Goal: Information Seeking & Learning: Learn about a topic

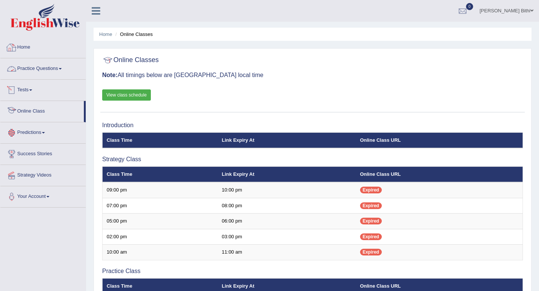
click at [58, 69] on link "Practice Questions" at bounding box center [42, 67] width 85 height 19
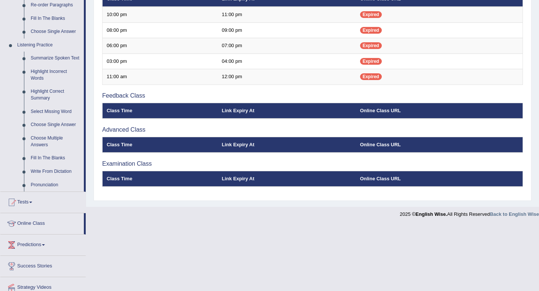
scroll to position [288, 0]
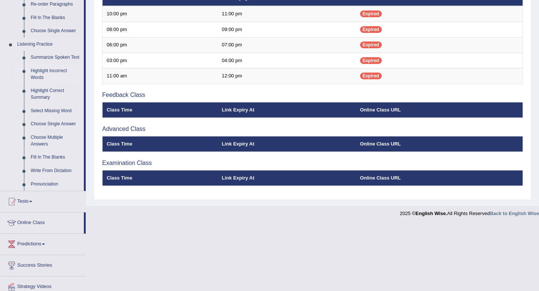
click at [48, 84] on link "Highlight Incorrect Words" at bounding box center [55, 74] width 57 height 20
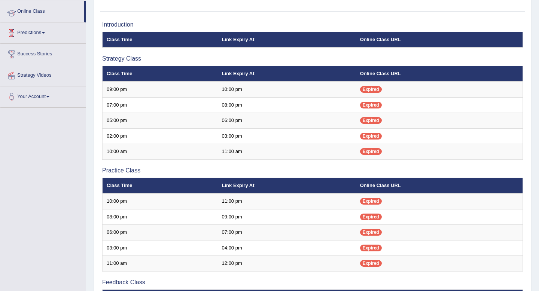
scroll to position [113, 0]
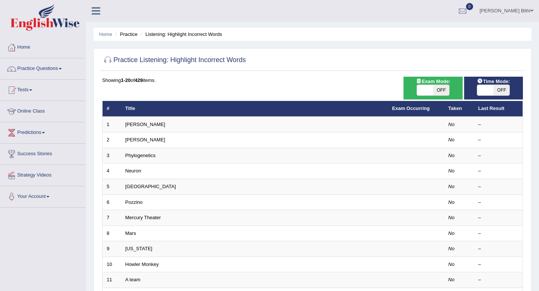
click at [442, 90] on span "OFF" at bounding box center [441, 90] width 16 height 10
checkbox input "true"
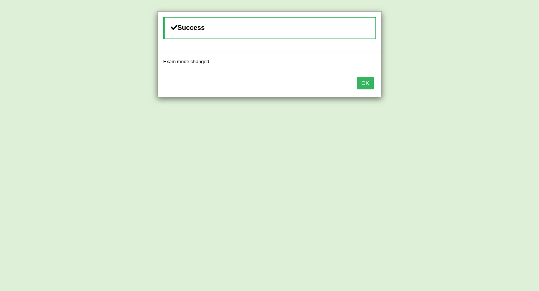
click at [367, 84] on button "OK" at bounding box center [365, 83] width 17 height 13
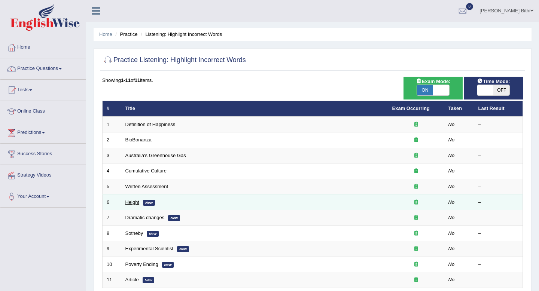
click at [133, 203] on link "Height" at bounding box center [132, 203] width 14 height 6
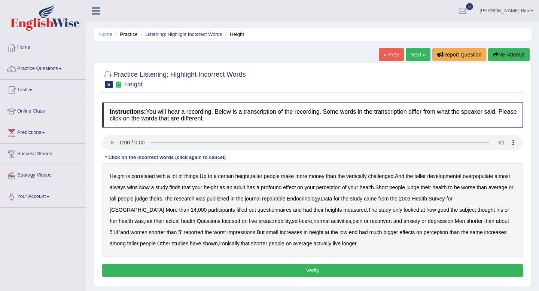
click at [461, 176] on b "developmental" at bounding box center [445, 176] width 34 height 6
click at [489, 179] on b "overpopulate" at bounding box center [478, 176] width 30 height 6
click at [285, 200] on b "repairable" at bounding box center [273, 199] width 23 height 6
click at [370, 221] on b "reconvert" at bounding box center [381, 221] width 22 height 6
click at [118, 230] on b "514" at bounding box center [114, 233] width 9 height 6
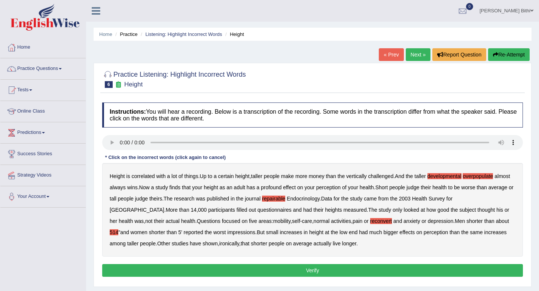
click at [312, 272] on button "Verify" at bounding box center [312, 270] width 421 height 13
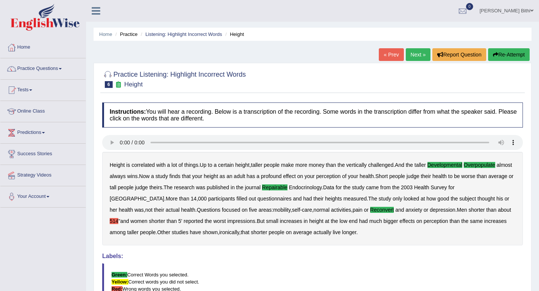
click at [415, 52] on link "Next »" at bounding box center [418, 54] width 25 height 13
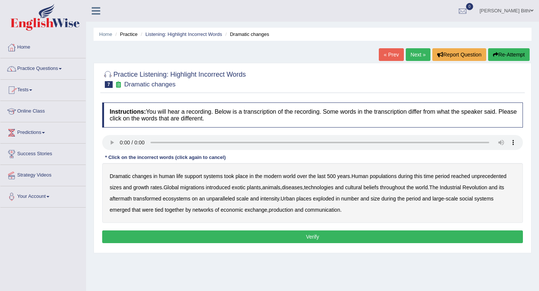
click at [52, 67] on link "Practice Questions" at bounding box center [42, 67] width 85 height 19
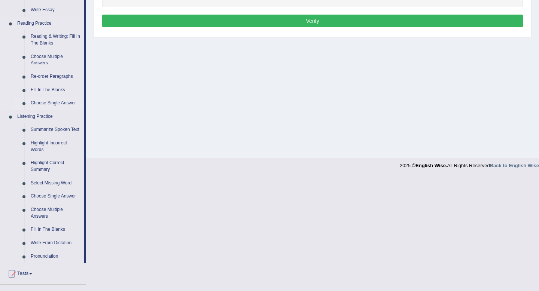
scroll to position [218, 0]
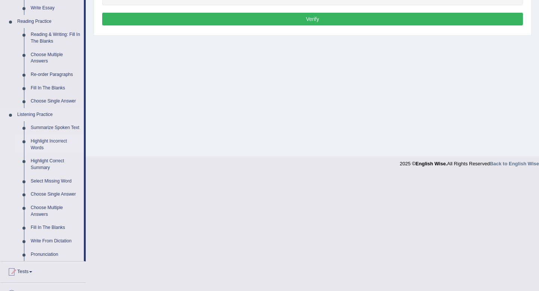
click at [55, 146] on link "Highlight Incorrect Words" at bounding box center [55, 145] width 57 height 20
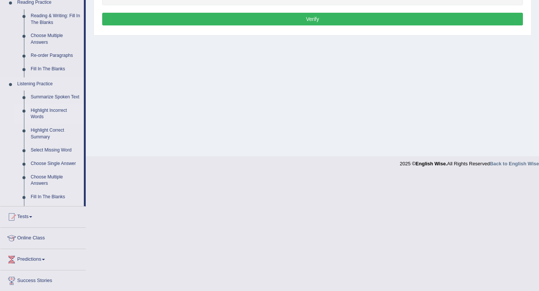
scroll to position [102, 0]
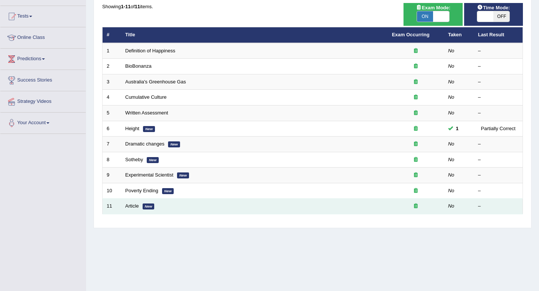
scroll to position [75, 0]
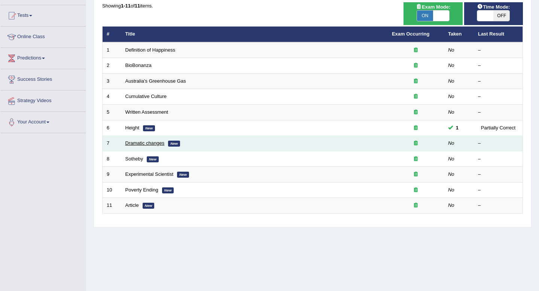
click at [149, 142] on link "Dramatic changes" at bounding box center [144, 143] width 39 height 6
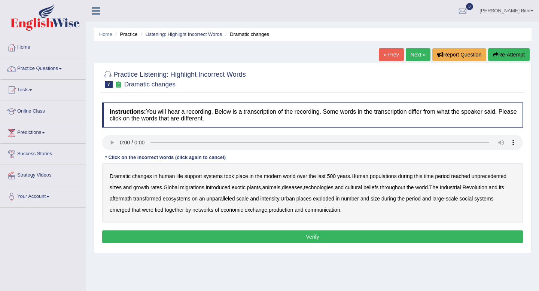
click at [390, 178] on b "populations" at bounding box center [383, 176] width 27 height 6
click at [303, 186] on b "diseases" at bounding box center [292, 188] width 21 height 6
click at [196, 202] on div "Dramatic changes in human life support systems took place in the modern world o…" at bounding box center [312, 193] width 421 height 60
click at [191, 200] on b "ecosystems" at bounding box center [177, 199] width 28 height 6
click at [312, 199] on b "places" at bounding box center [304, 199] width 15 height 6
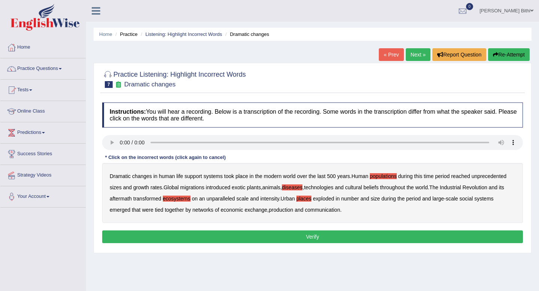
click at [291, 211] on b "production" at bounding box center [281, 210] width 24 height 6
click at [315, 239] on button "Verify" at bounding box center [312, 237] width 421 height 13
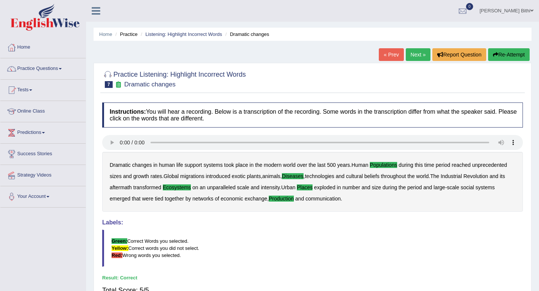
click at [414, 53] on link "Next »" at bounding box center [418, 54] width 25 height 13
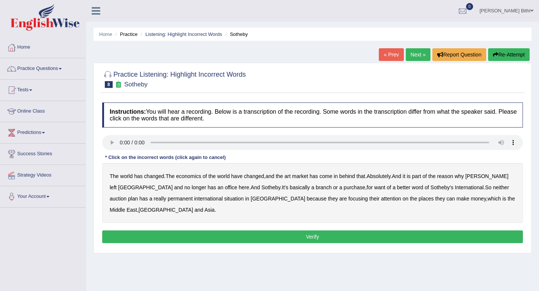
click at [344, 190] on b "purchase" at bounding box center [355, 188] width 22 height 6
click at [138, 196] on b "plan" at bounding box center [133, 199] width 10 height 6
click at [224, 200] on b "situation" at bounding box center [233, 199] width 19 height 6
click at [315, 238] on button "Verify" at bounding box center [312, 237] width 421 height 13
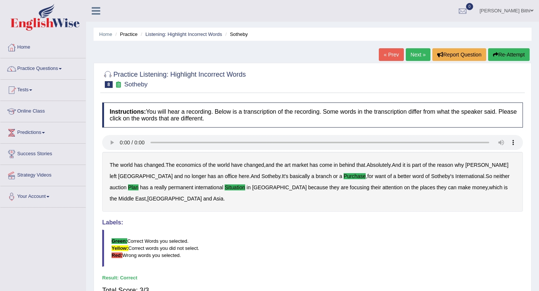
click at [417, 55] on link "Next »" at bounding box center [418, 54] width 25 height 13
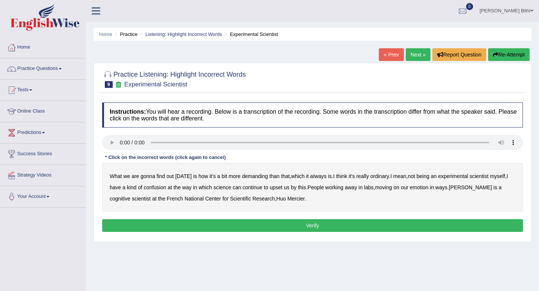
click at [260, 178] on b "demanding" at bounding box center [255, 176] width 26 height 6
click at [383, 178] on b "ordinary" at bounding box center [379, 176] width 19 height 6
click at [156, 187] on b "confusion" at bounding box center [155, 188] width 22 height 6
click at [282, 190] on b "upset" at bounding box center [276, 188] width 13 height 6
click at [427, 190] on b "emotion" at bounding box center [419, 188] width 19 height 6
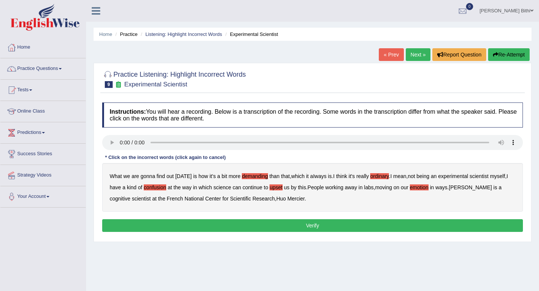
click at [312, 225] on button "Verify" at bounding box center [312, 226] width 421 height 13
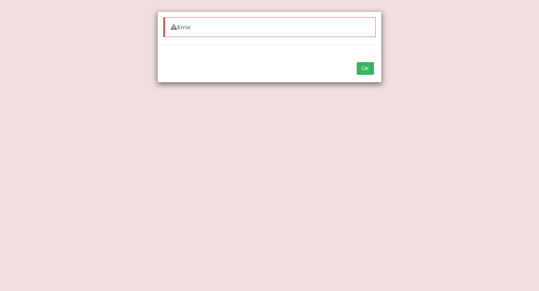
click at [367, 69] on button "OK" at bounding box center [365, 68] width 17 height 13
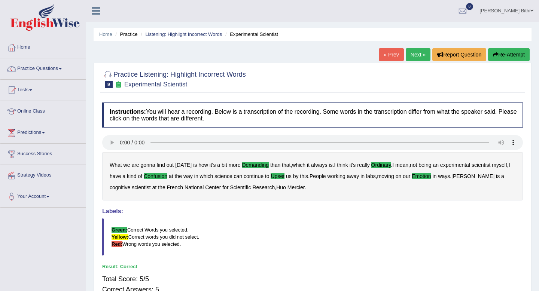
click at [414, 54] on link "Next »" at bounding box center [418, 54] width 25 height 13
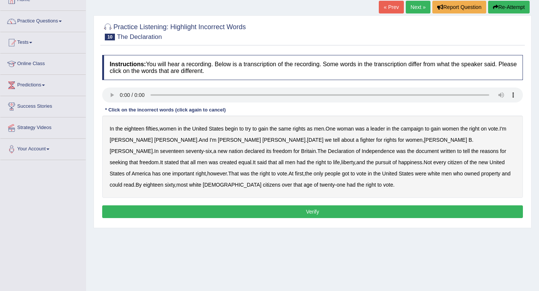
scroll to position [45, 0]
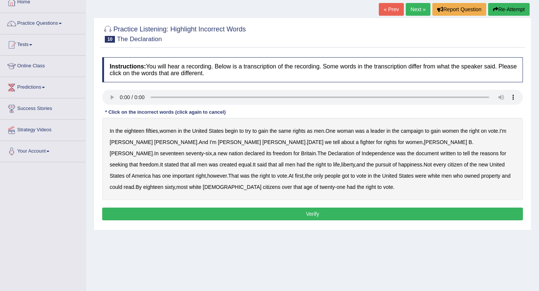
click at [487, 133] on b "on" at bounding box center [484, 131] width 6 height 6
click at [360, 142] on b "fighter" at bounding box center [367, 142] width 15 height 6
click at [360, 143] on b "fighter" at bounding box center [367, 142] width 15 height 6
click at [463, 155] on b "tell" at bounding box center [466, 154] width 7 height 6
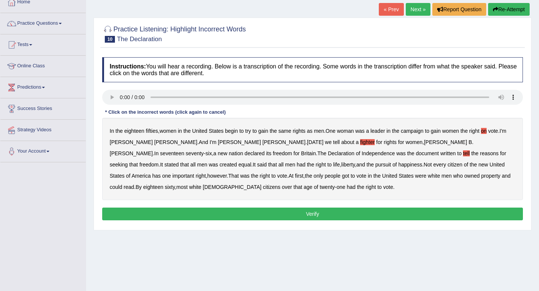
click at [342, 178] on b "got" at bounding box center [345, 176] width 7 height 6
click at [347, 189] on b "had" at bounding box center [351, 187] width 9 height 6
click at [463, 155] on b "tell" at bounding box center [466, 154] width 7 height 6
click at [463, 153] on b "tell" at bounding box center [466, 154] width 7 height 6
click at [360, 143] on b "fighter" at bounding box center [367, 142] width 15 height 6
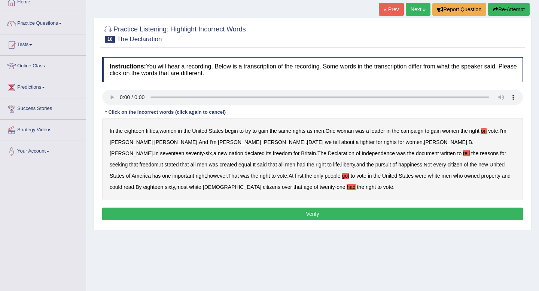
click at [316, 213] on button "Verify" at bounding box center [312, 214] width 421 height 13
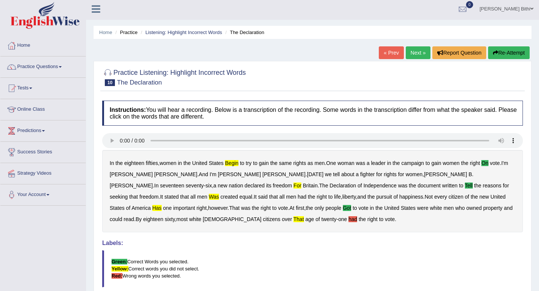
scroll to position [0, 0]
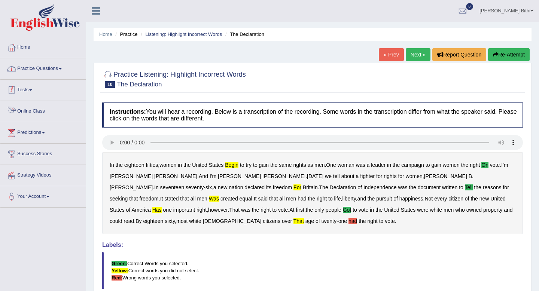
click at [61, 69] on link "Practice Questions" at bounding box center [42, 67] width 85 height 19
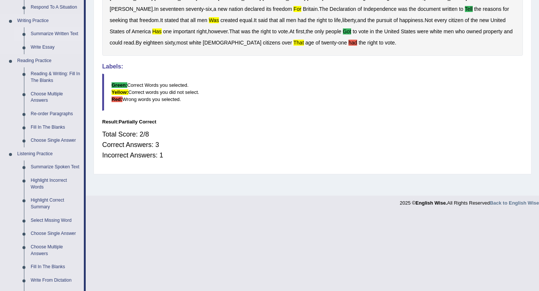
scroll to position [324, 0]
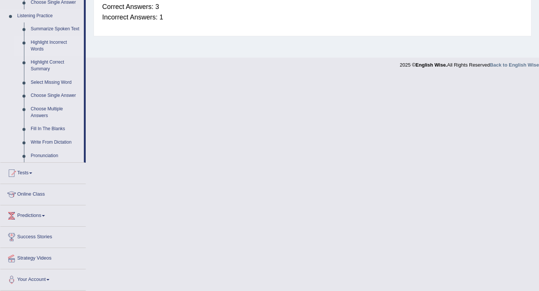
click at [43, 46] on link "Highlight Incorrect Words" at bounding box center [55, 46] width 57 height 20
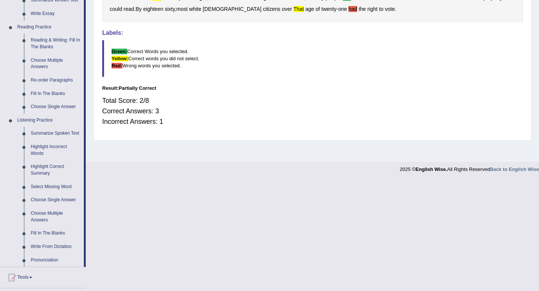
scroll to position [225, 0]
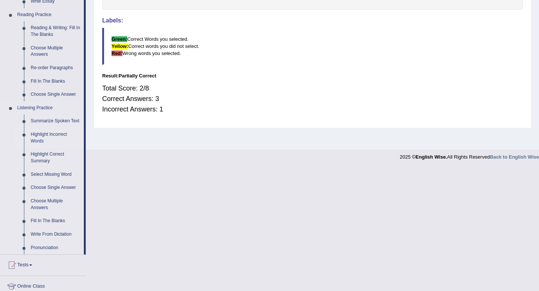
click at [36, 140] on link "Highlight Incorrect Words" at bounding box center [55, 138] width 57 height 20
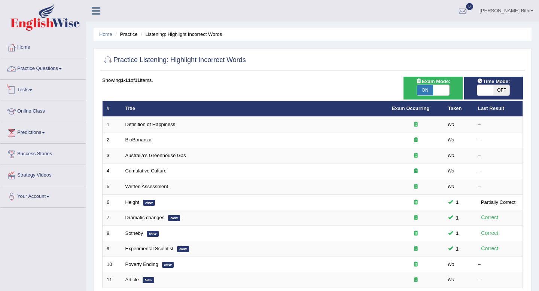
click at [42, 65] on link "Practice Questions" at bounding box center [42, 67] width 85 height 19
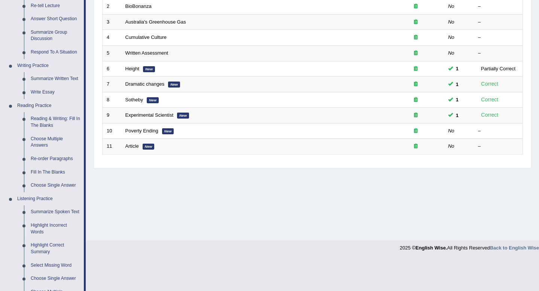
scroll to position [158, 0]
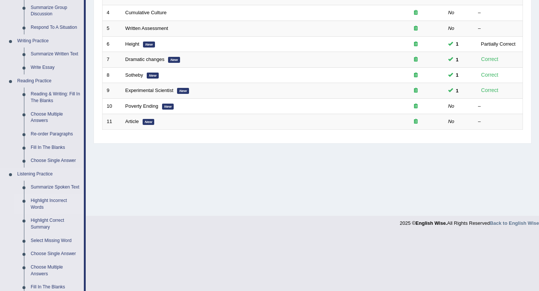
click at [42, 212] on link "Highlight Incorrect Words" at bounding box center [55, 204] width 57 height 20
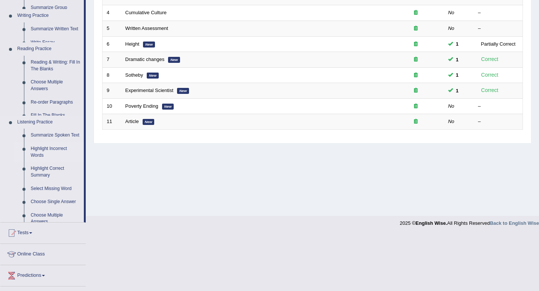
scroll to position [102, 0]
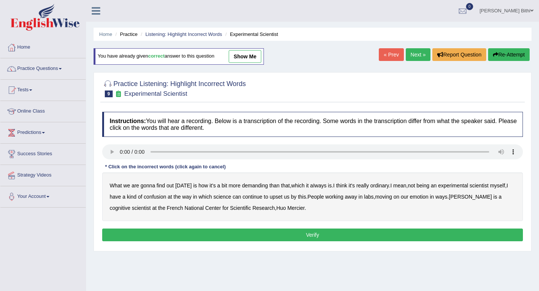
click at [250, 58] on link "show me" at bounding box center [245, 56] width 33 height 13
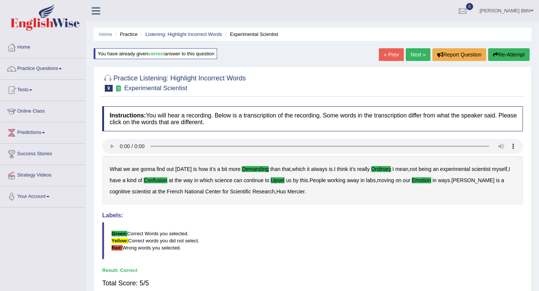
click at [415, 53] on link "Next »" at bounding box center [418, 54] width 25 height 13
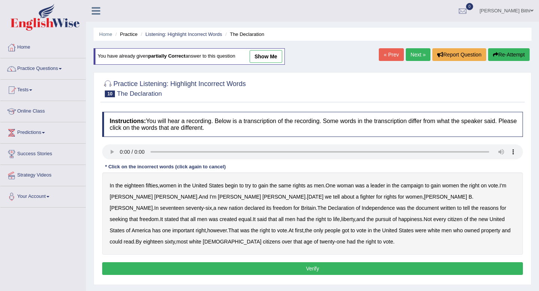
click at [270, 57] on link "show me" at bounding box center [266, 56] width 33 height 13
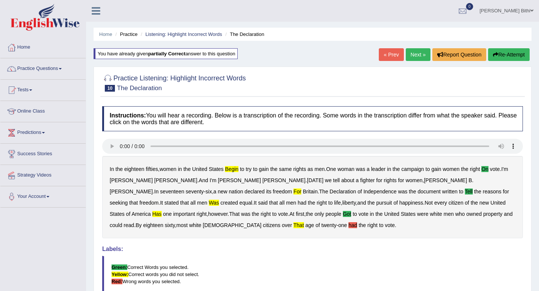
click at [417, 50] on link "Next »" at bounding box center [418, 54] width 25 height 13
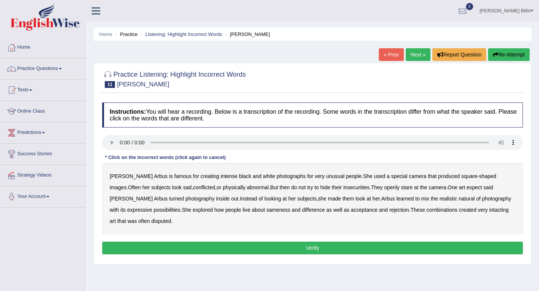
click at [252, 212] on b "about" at bounding box center [258, 210] width 13 height 6
click at [490, 210] on b "intacting" at bounding box center [499, 210] width 19 height 6
click at [320, 248] on button "Verify" at bounding box center [312, 248] width 421 height 13
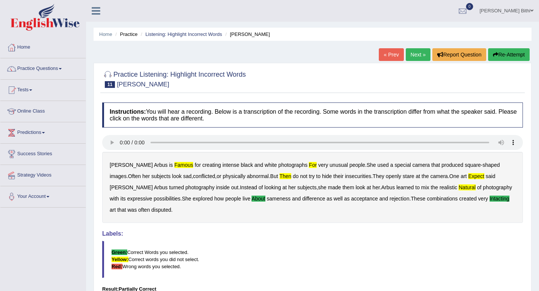
click at [503, 56] on button "Re-Attempt" at bounding box center [509, 54] width 42 height 13
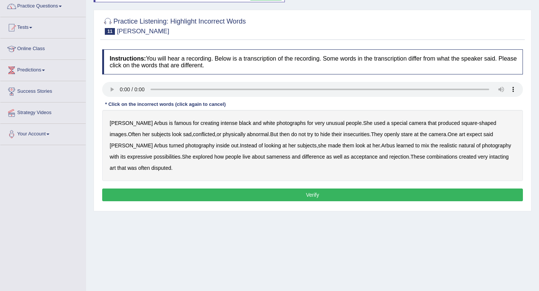
scroll to position [69, 0]
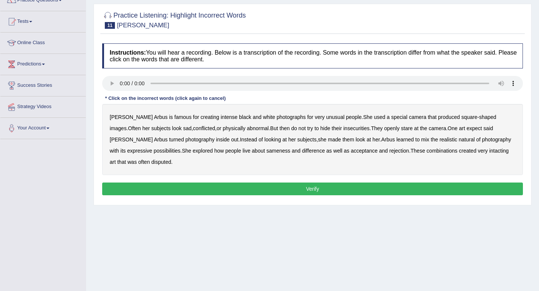
click at [280, 130] on b "then" at bounding box center [285, 128] width 10 height 6
click at [384, 129] on b "openly" at bounding box center [391, 128] width 15 height 6
click at [252, 150] on b "about" at bounding box center [258, 151] width 13 height 6
click at [490, 151] on b "intacting" at bounding box center [499, 151] width 19 height 6
click at [317, 190] on button "Verify" at bounding box center [312, 189] width 421 height 13
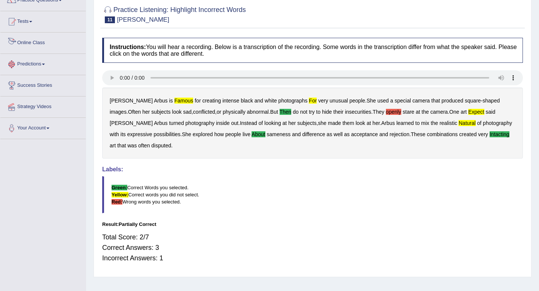
scroll to position [0, 0]
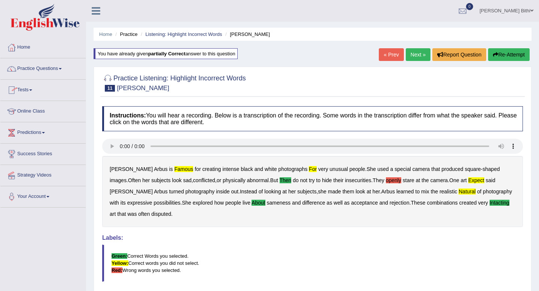
click at [418, 56] on link "Next »" at bounding box center [418, 54] width 25 height 13
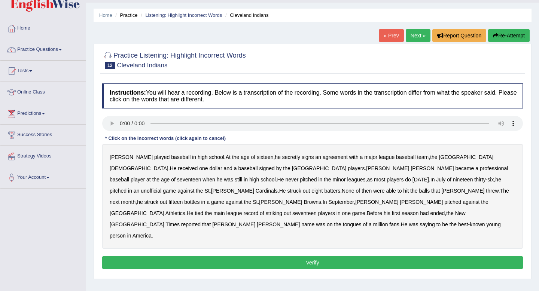
scroll to position [29, 0]
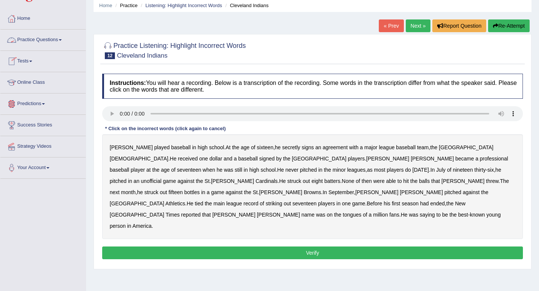
click at [44, 38] on link "Practice Questions" at bounding box center [42, 39] width 85 height 19
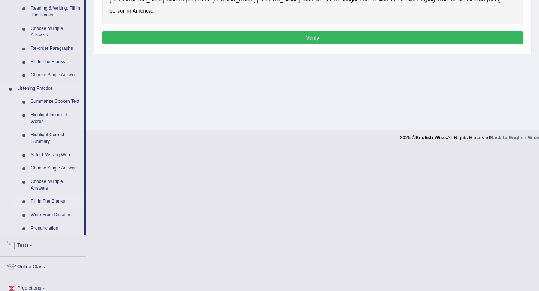
scroll to position [236, 0]
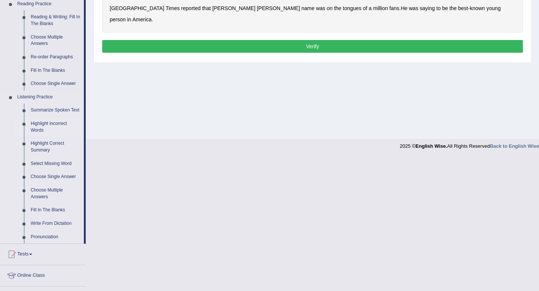
click at [39, 133] on link "Highlight Incorrect Words" at bounding box center [55, 127] width 57 height 20
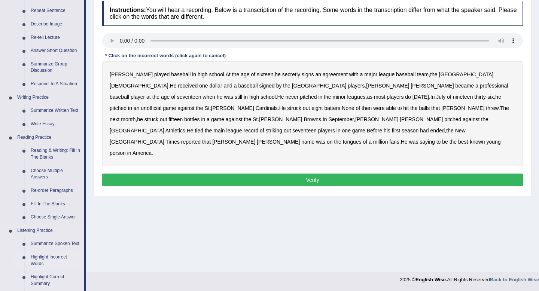
scroll to position [269, 0]
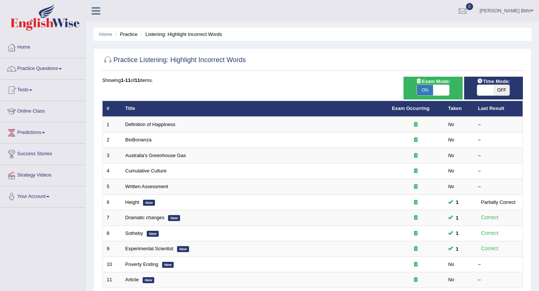
click at [503, 90] on span "OFF" at bounding box center [502, 90] width 16 height 10
checkbox input "true"
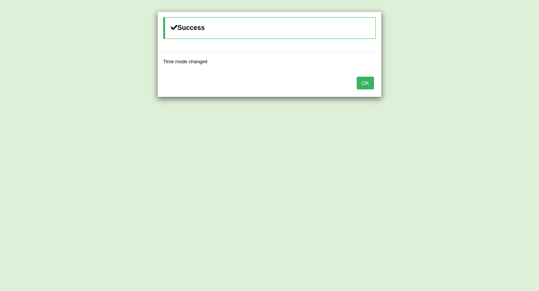
click at [368, 78] on button "OK" at bounding box center [365, 83] width 17 height 13
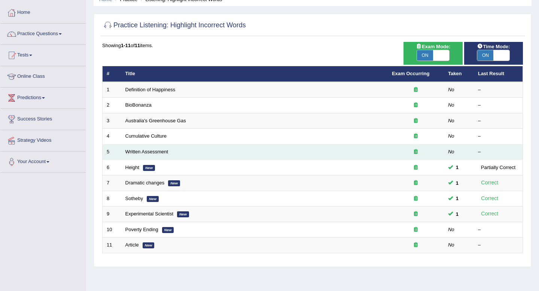
scroll to position [36, 0]
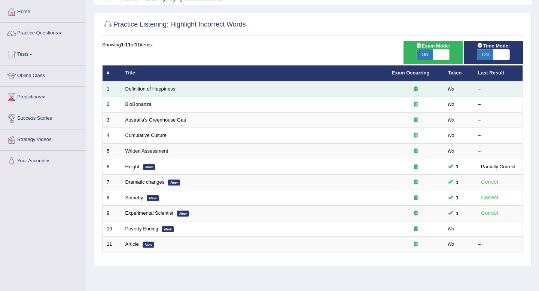
click at [167, 91] on link "Definition of Happiness" at bounding box center [150, 89] width 50 height 6
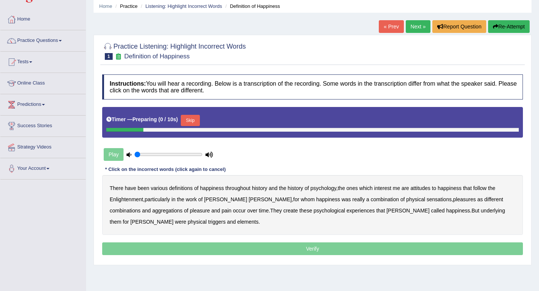
scroll to position [32, 0]
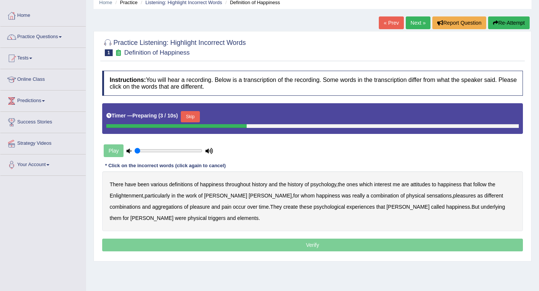
click at [215, 179] on div "There have been various definitions of happiness throughout history and the his…" at bounding box center [312, 202] width 421 height 60
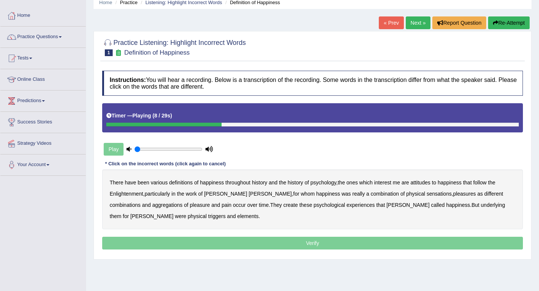
click at [409, 183] on b "are" at bounding box center [405, 183] width 7 height 6
click at [427, 196] on b "sensations" at bounding box center [439, 194] width 25 height 6
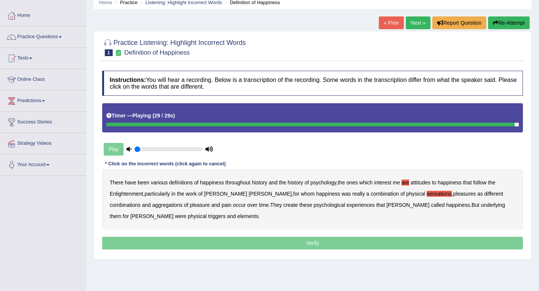
click at [237, 218] on b "elements" at bounding box center [247, 217] width 21 height 6
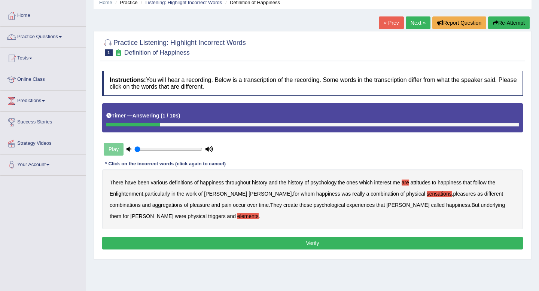
click at [317, 243] on button "Verify" at bounding box center [312, 243] width 421 height 13
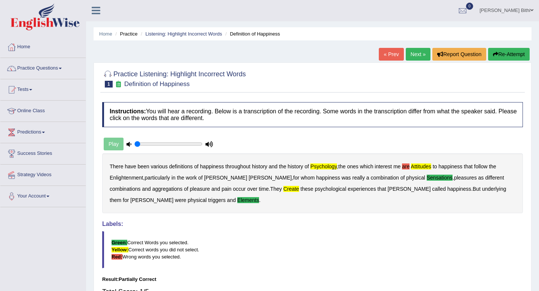
scroll to position [0, 0]
click at [57, 68] on link "Practice Questions" at bounding box center [42, 67] width 85 height 19
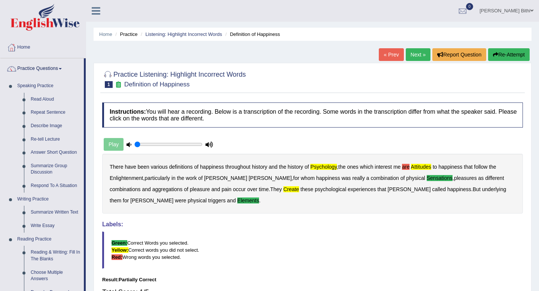
click at [114, 144] on div "Play" at bounding box center [158, 144] width 112 height 19
drag, startPoint x: 154, startPoint y: 145, endPoint x: 108, endPoint y: 147, distance: 45.8
type input "0.05"
click at [134, 148] on input "range" at bounding box center [168, 145] width 68 height 6
click at [113, 142] on div "Play" at bounding box center [158, 144] width 112 height 19
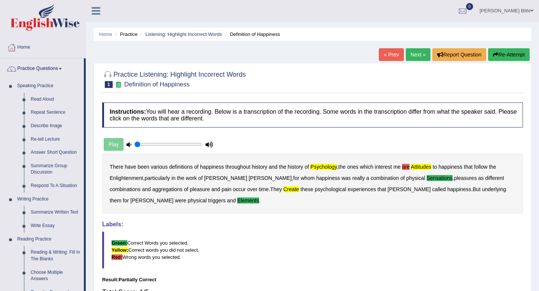
click at [118, 148] on div "Play" at bounding box center [158, 144] width 112 height 19
click at [211, 145] on icon at bounding box center [209, 144] width 7 height 5
click at [115, 142] on div "Play" at bounding box center [158, 144] width 112 height 19
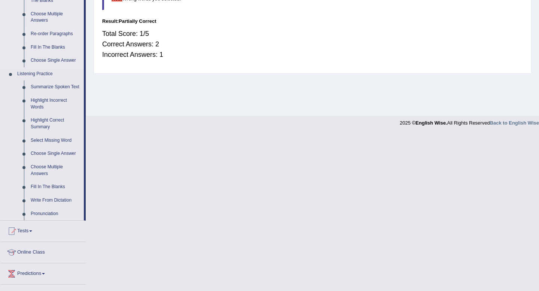
scroll to position [262, 0]
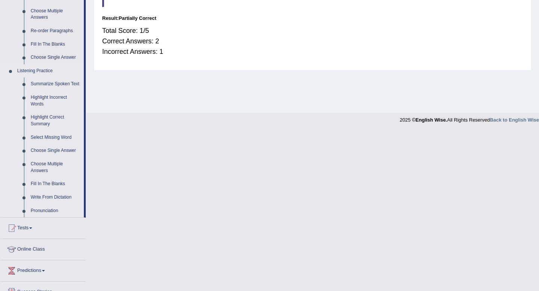
click at [49, 107] on link "Highlight Incorrect Words" at bounding box center [55, 101] width 57 height 20
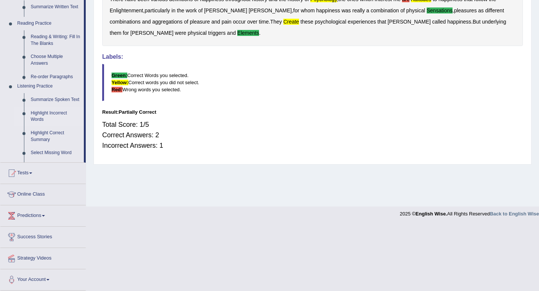
scroll to position [102, 0]
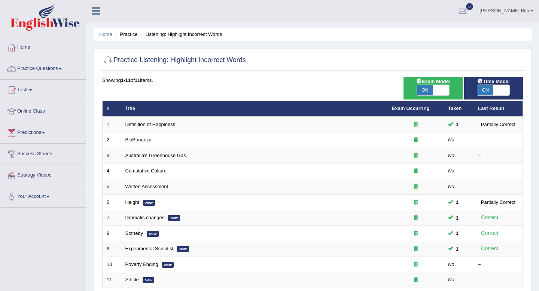
click at [491, 90] on span "ON" at bounding box center [486, 90] width 16 height 10
checkbox input "false"
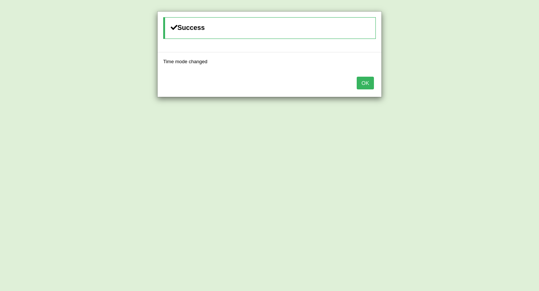
click at [363, 86] on button "OK" at bounding box center [365, 83] width 17 height 13
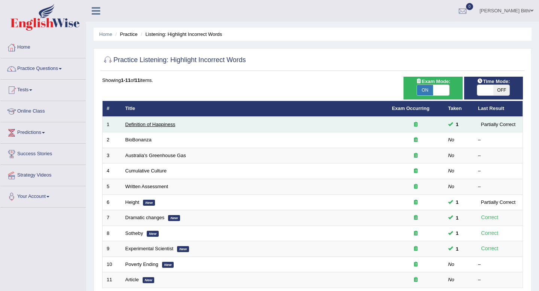
click at [167, 125] on link "Definition of Happiness" at bounding box center [150, 125] width 50 height 6
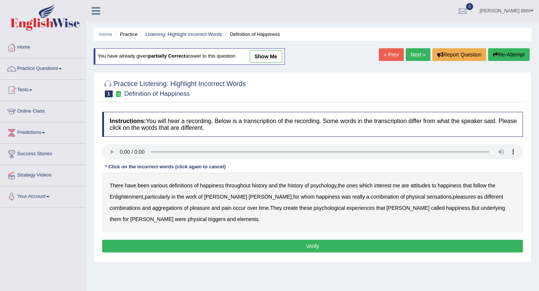
click at [428, 187] on b "attitudes" at bounding box center [421, 186] width 20 height 6
click at [427, 198] on b "sensations" at bounding box center [439, 197] width 25 height 6
click at [284, 209] on b "create" at bounding box center [291, 208] width 15 height 6
click at [237, 219] on b "elements" at bounding box center [247, 220] width 21 height 6
click at [318, 246] on button "Verify" at bounding box center [312, 246] width 421 height 13
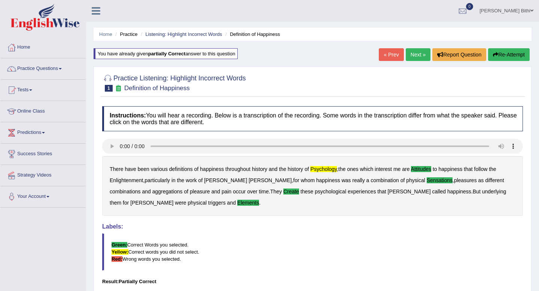
click at [412, 51] on link "Next »" at bounding box center [418, 54] width 25 height 13
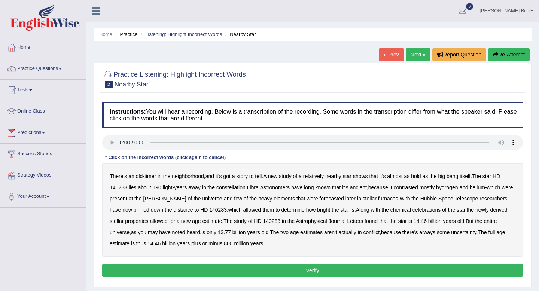
click at [421, 175] on b "bold" at bounding box center [416, 176] width 10 height 6
click at [412, 187] on b "contrasted" at bounding box center [406, 188] width 24 height 6
click at [320, 200] on b "forecasted" at bounding box center [332, 199] width 24 height 6
click at [430, 211] on b "celebrations" at bounding box center [427, 210] width 28 height 6
click at [472, 235] on b "uncertainty" at bounding box center [463, 233] width 25 height 6
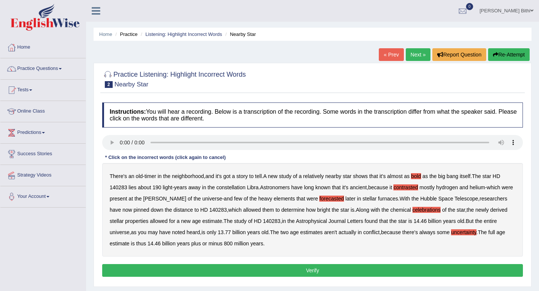
click at [472, 235] on b "uncertainty" at bounding box center [463, 233] width 25 height 6
click at [306, 273] on button "Verify" at bounding box center [312, 270] width 421 height 13
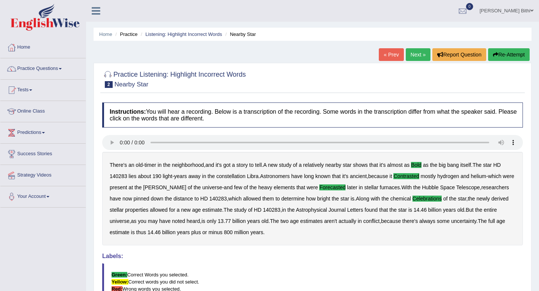
click at [414, 50] on link "Next »" at bounding box center [418, 54] width 25 height 13
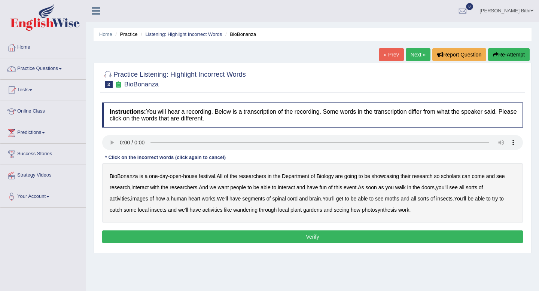
click at [456, 178] on b "scholars" at bounding box center [450, 176] width 19 height 6
click at [456, 176] on b "scholars" at bounding box center [450, 176] width 19 height 6
click at [145, 198] on b "images" at bounding box center [139, 199] width 17 height 6
click at [264, 200] on b "segments" at bounding box center [253, 199] width 23 height 6
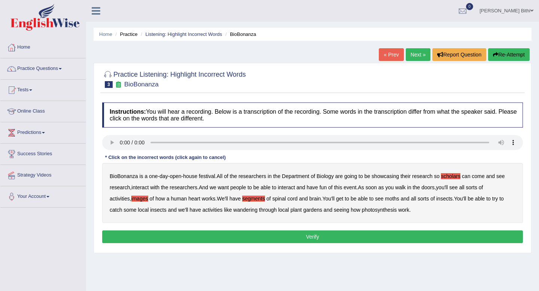
click at [400, 199] on b "moths" at bounding box center [392, 199] width 14 height 6
click at [246, 213] on b "wandering" at bounding box center [245, 210] width 24 height 6
click at [312, 237] on button "Verify" at bounding box center [312, 237] width 421 height 13
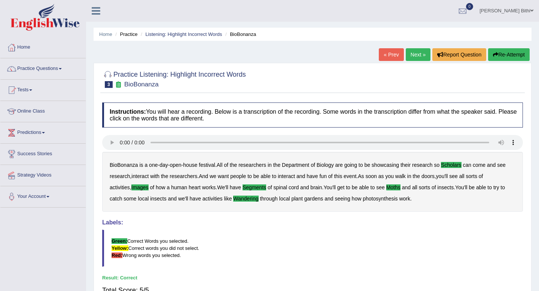
click at [419, 52] on link "Next »" at bounding box center [418, 54] width 25 height 13
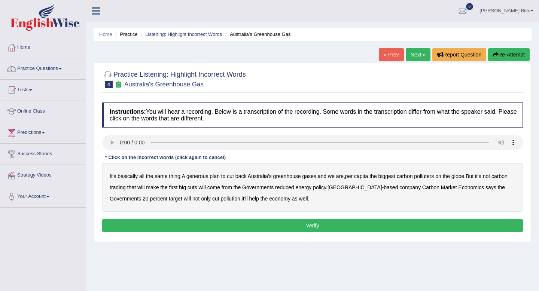
click at [205, 176] on b "generous" at bounding box center [198, 176] width 22 height 6
click at [464, 178] on b "globe" at bounding box center [458, 176] width 13 height 6
click at [206, 188] on b "will" at bounding box center [202, 188] width 7 height 6
click at [326, 186] on b "policy" at bounding box center [319, 188] width 13 height 6
click at [314, 231] on button "Verify" at bounding box center [312, 226] width 421 height 13
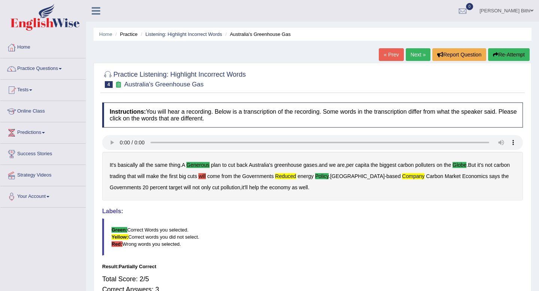
click at [415, 54] on link "Next »" at bounding box center [418, 54] width 25 height 13
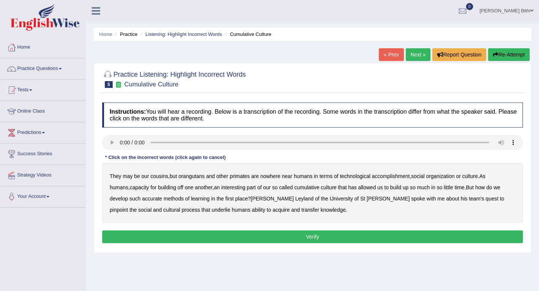
click at [199, 178] on b "orangutans" at bounding box center [192, 176] width 26 height 6
click at [403, 178] on b "accomplishment" at bounding box center [391, 176] width 38 height 6
click at [224, 189] on b "interesting" at bounding box center [233, 188] width 24 height 6
click at [142, 200] on b "accurate" at bounding box center [152, 199] width 20 height 6
click at [330, 200] on b "IJniversity" at bounding box center [341, 199] width 23 height 6
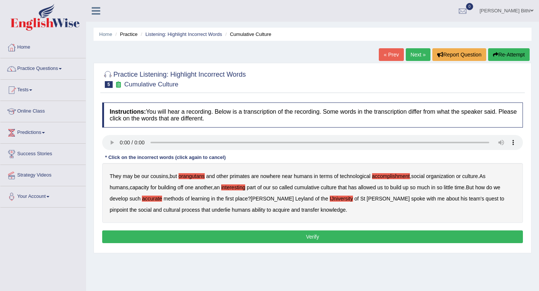
click at [302, 211] on b "transfer" at bounding box center [311, 210] width 18 height 6
click at [314, 240] on button "Verify" at bounding box center [312, 237] width 421 height 13
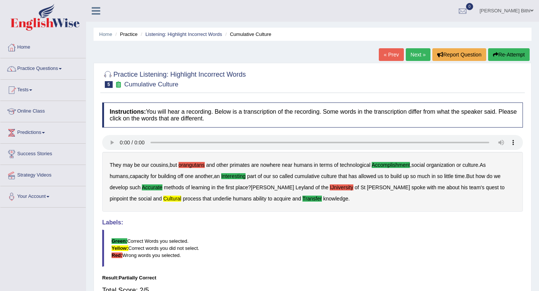
click at [422, 54] on link "Next »" at bounding box center [418, 54] width 25 height 13
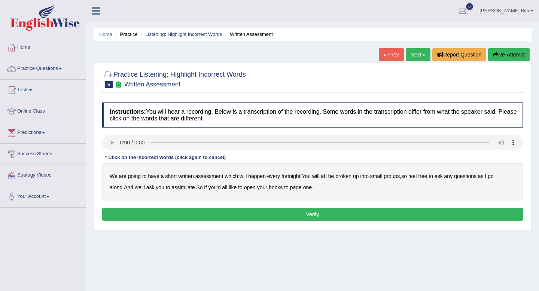
click at [146, 188] on b "ask" at bounding box center [150, 188] width 8 height 6
click at [146, 189] on b "ask" at bounding box center [150, 188] width 8 height 6
click at [345, 176] on b "broken" at bounding box center [344, 176] width 16 height 6
click at [135, 189] on b "we'll" at bounding box center [140, 188] width 10 height 6
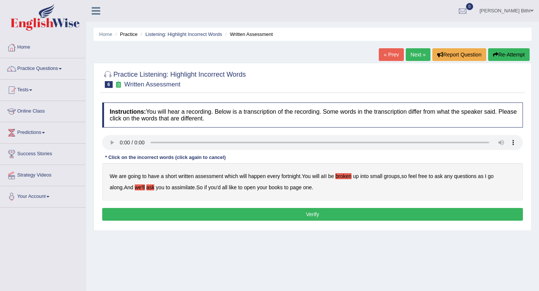
click at [146, 190] on b "ask" at bounding box center [150, 188] width 8 height 6
click at [172, 188] on b "assimilate" at bounding box center [183, 188] width 23 height 6
click at [315, 216] on button "Verify" at bounding box center [312, 214] width 421 height 13
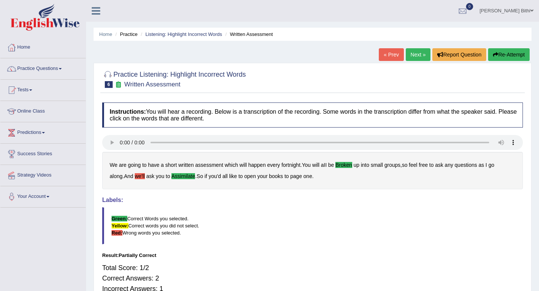
click at [411, 48] on link "Next »" at bounding box center [418, 54] width 25 height 13
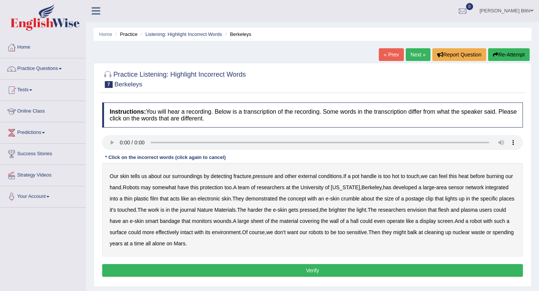
click at [247, 177] on b "fracture" at bounding box center [243, 176] width 18 height 6
click at [391, 201] on div "Our skin tells us about our surroundings by detecting fracture , pressure and o…" at bounding box center [312, 210] width 421 height 94
click at [360, 200] on b "crumble" at bounding box center [350, 199] width 19 height 6
click at [494, 213] on b "could" at bounding box center [500, 210] width 12 height 6
click at [193, 234] on b "intact" at bounding box center [187, 233] width 12 height 6
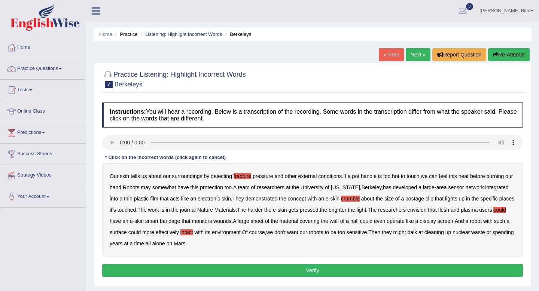
click at [472, 236] on b "waste" at bounding box center [479, 233] width 14 height 6
click at [315, 271] on button "Verify" at bounding box center [312, 270] width 421 height 13
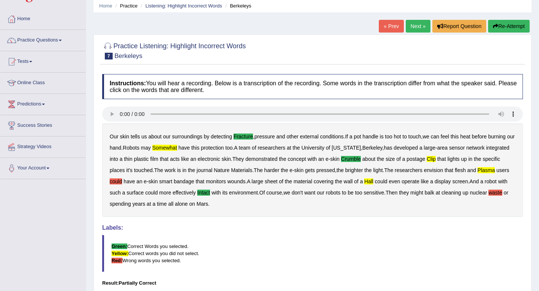
scroll to position [26, 0]
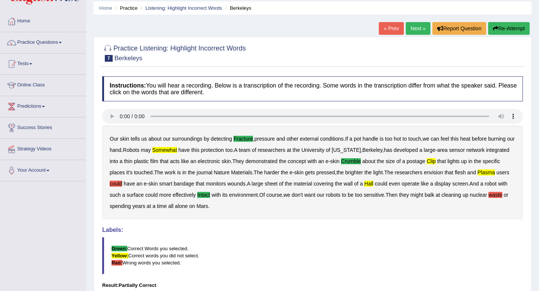
click at [513, 28] on button "Re-Attempt" at bounding box center [509, 28] width 42 height 13
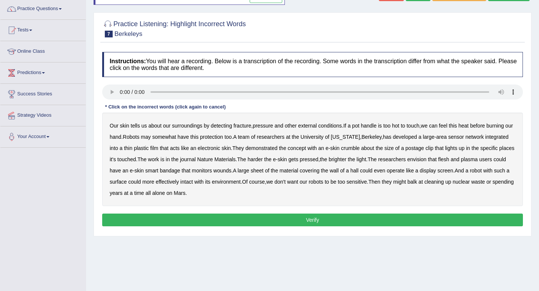
scroll to position [102, 0]
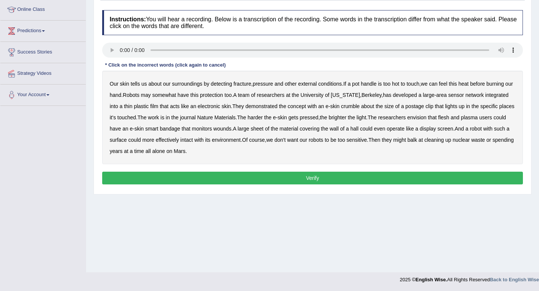
click at [248, 84] on b "fracture" at bounding box center [243, 84] width 18 height 6
click at [176, 97] on b "somewhat" at bounding box center [164, 95] width 24 height 6
click at [360, 108] on b "crumble" at bounding box center [350, 106] width 19 height 6
click at [193, 142] on b "intact" at bounding box center [187, 140] width 12 height 6
click at [335, 173] on button "Verify" at bounding box center [312, 178] width 421 height 13
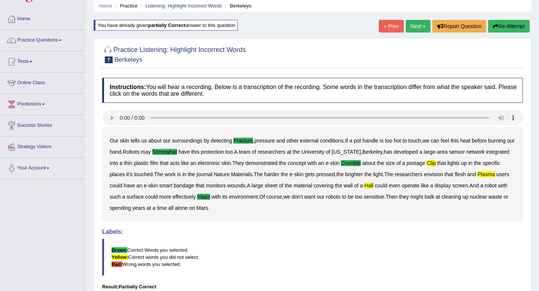
scroll to position [0, 0]
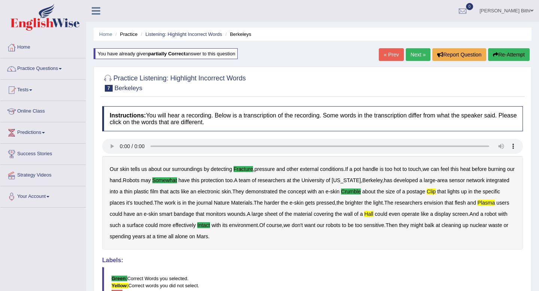
click at [412, 52] on link "Next »" at bounding box center [418, 54] width 25 height 13
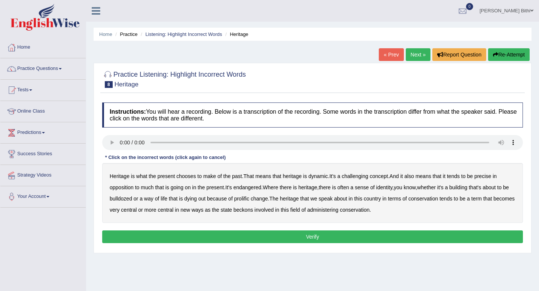
click at [491, 178] on b "precise" at bounding box center [483, 176] width 17 height 6
click at [391, 188] on b "identity" at bounding box center [384, 188] width 16 height 6
click at [249, 200] on b "prolific" at bounding box center [241, 199] width 15 height 6
click at [438, 201] on b "conservation" at bounding box center [424, 199] width 30 height 6
click at [253, 212] on b "beckons" at bounding box center [243, 210] width 19 height 6
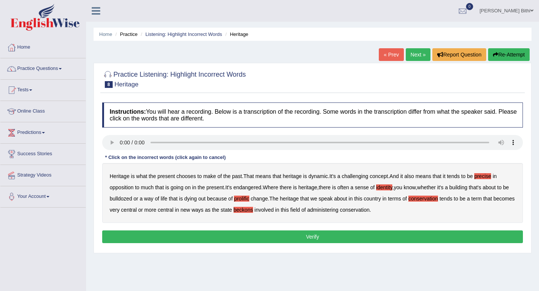
click at [370, 211] on b "conservation" at bounding box center [355, 210] width 30 height 6
click at [318, 233] on button "Verify" at bounding box center [312, 237] width 421 height 13
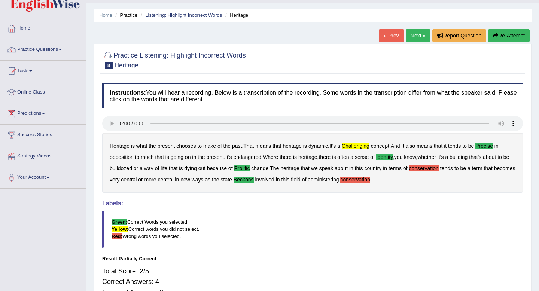
scroll to position [24, 0]
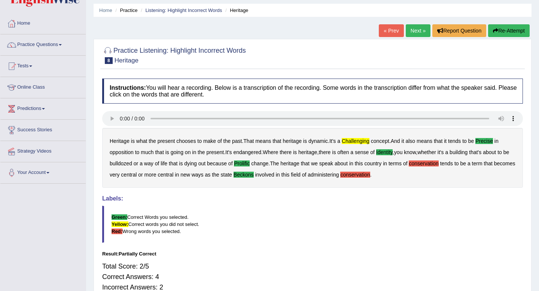
click at [500, 30] on button "Re-Attempt" at bounding box center [509, 30] width 42 height 13
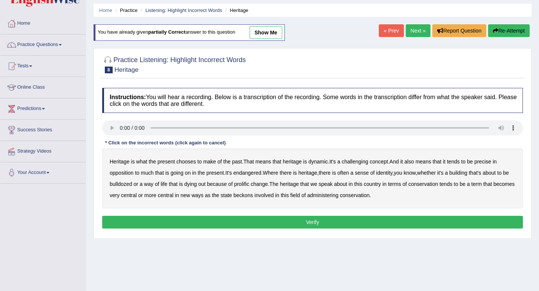
click at [363, 161] on b "challenging" at bounding box center [355, 162] width 27 height 6
click at [491, 163] on b "precise" at bounding box center [483, 162] width 17 height 6
click at [392, 175] on b "identity" at bounding box center [384, 173] width 16 height 6
click at [249, 184] on b "prolific" at bounding box center [241, 184] width 15 height 6
click at [253, 196] on b "beckons" at bounding box center [243, 196] width 19 height 6
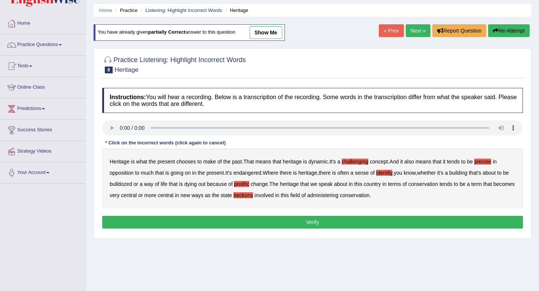
click at [319, 225] on button "Verify" at bounding box center [312, 222] width 421 height 13
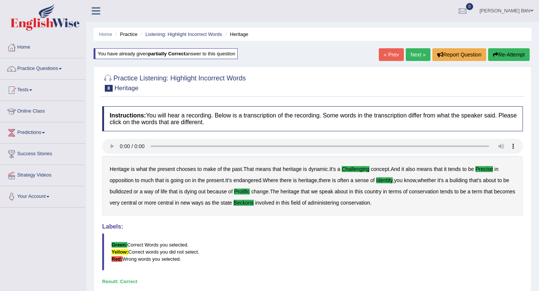
click at [511, 55] on button "Re-Attempt" at bounding box center [509, 54] width 42 height 13
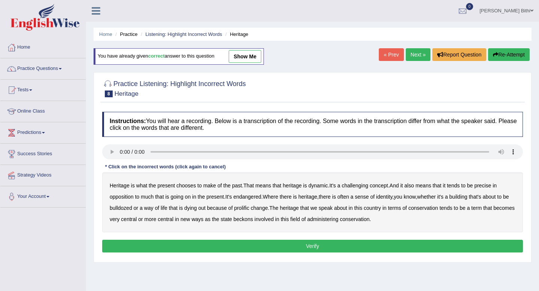
click at [420, 54] on link "Next »" at bounding box center [418, 54] width 25 height 13
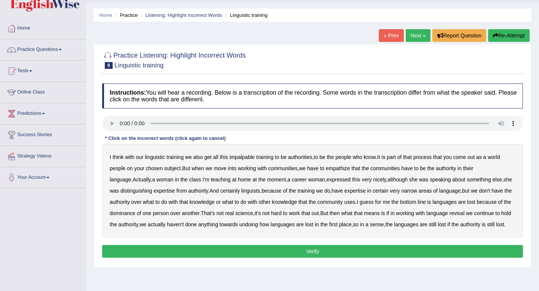
scroll to position [20, 0]
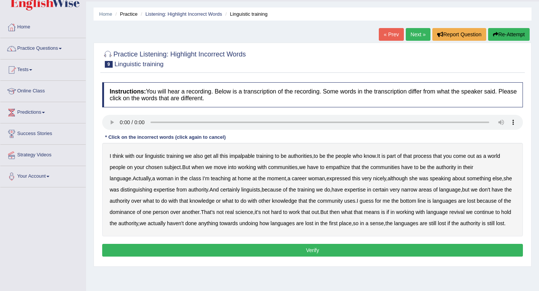
click at [245, 154] on b "impalpable" at bounding box center [242, 156] width 25 height 6
click at [122, 170] on b "people" at bounding box center [118, 167] width 16 height 6
click at [348, 167] on b "empathize" at bounding box center [338, 167] width 24 height 6
click at [238, 180] on b "home" at bounding box center [244, 179] width 13 height 6
click at [430, 180] on b "speaking" at bounding box center [440, 179] width 21 height 6
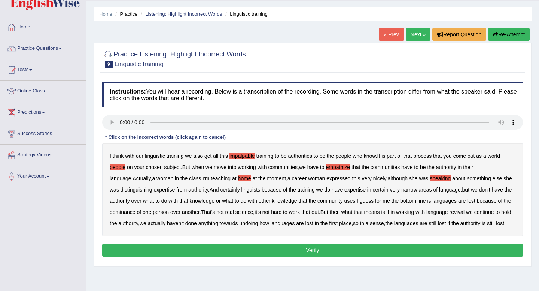
click at [356, 202] on b "uses" at bounding box center [350, 201] width 11 height 6
click at [234, 213] on b "real" at bounding box center [230, 212] width 9 height 6
click at [258, 223] on b "undoing" at bounding box center [248, 224] width 19 height 6
click at [319, 257] on button "Verify" at bounding box center [312, 250] width 421 height 13
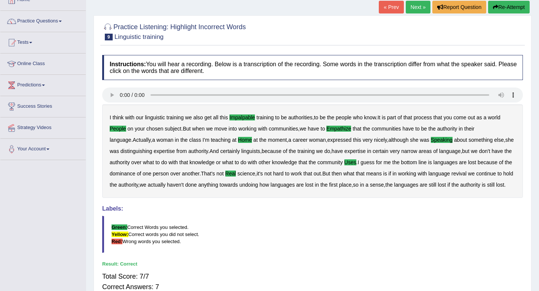
scroll to position [0, 0]
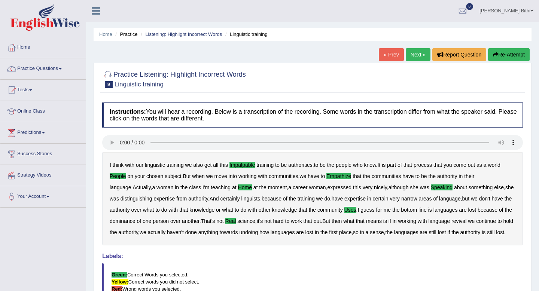
click at [419, 54] on link "Next »" at bounding box center [418, 54] width 25 height 13
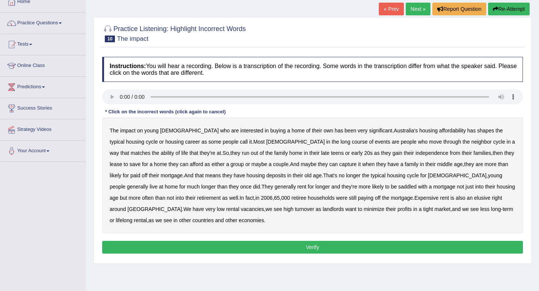
scroll to position [45, 0]
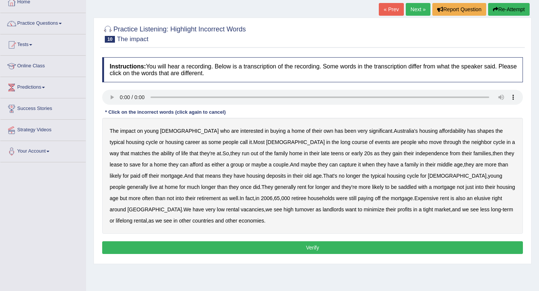
click at [467, 132] on b "has" at bounding box center [471, 131] width 9 height 6
click at [341, 142] on b "long" at bounding box center [346, 142] width 10 height 6
click at [472, 144] on b "neighbor" at bounding box center [482, 142] width 21 height 6
click at [242, 153] on b "run" at bounding box center [245, 154] width 7 height 6
click at [339, 167] on b "capture" at bounding box center [348, 165] width 18 height 6
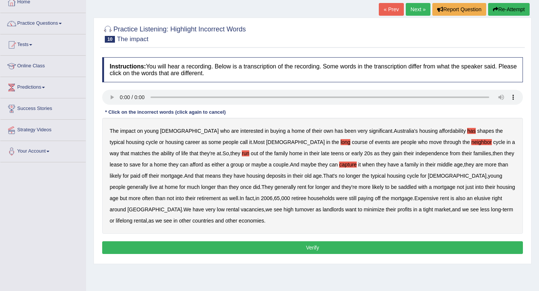
click at [267, 178] on b "deposits" at bounding box center [276, 176] width 19 height 6
click at [399, 190] on b "saddled" at bounding box center [408, 187] width 18 height 6
click at [415, 198] on b "Expensive" at bounding box center [427, 199] width 24 height 6
click at [323, 249] on button "Verify" at bounding box center [312, 248] width 421 height 13
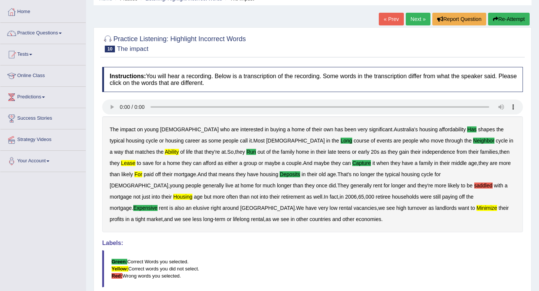
scroll to position [0, 0]
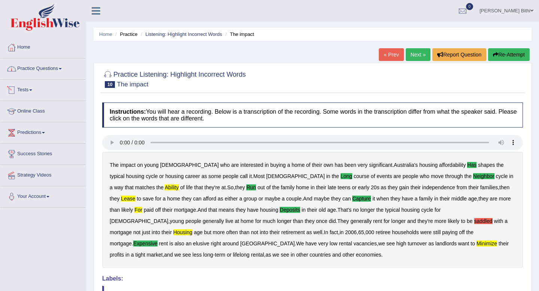
click at [56, 62] on link "Practice Questions" at bounding box center [42, 67] width 85 height 19
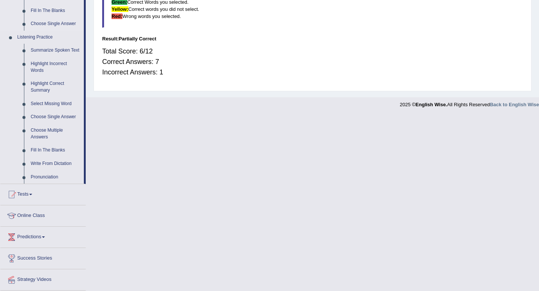
scroll to position [324, 0]
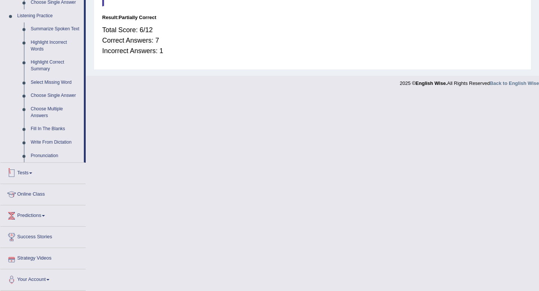
click at [35, 178] on link "Tests" at bounding box center [42, 172] width 85 height 19
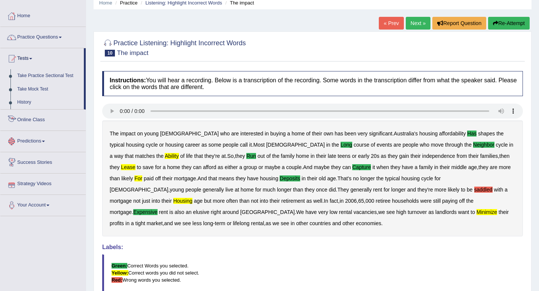
scroll to position [23, 0]
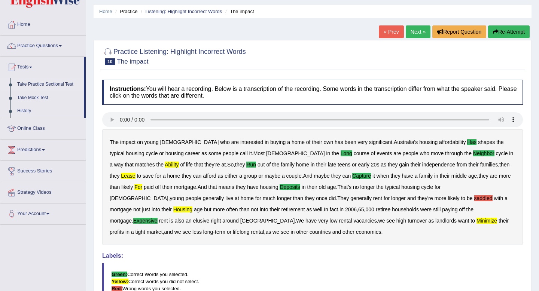
click at [56, 82] on link "Take Practice Sectional Test" at bounding box center [49, 84] width 70 height 13
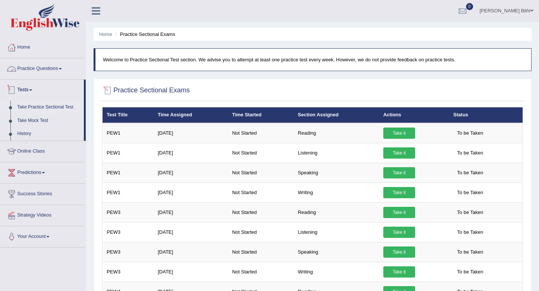
click at [54, 69] on link "Practice Questions" at bounding box center [42, 67] width 85 height 19
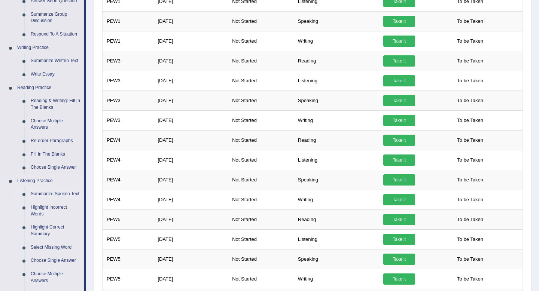
scroll to position [160, 0]
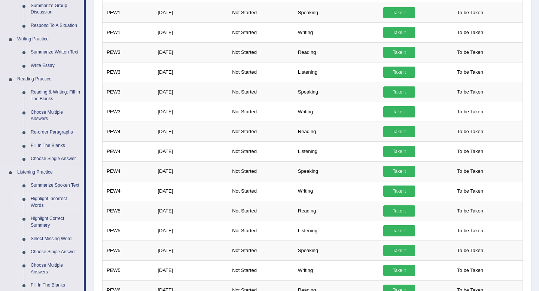
click at [49, 211] on link "Highlight Incorrect Words" at bounding box center [55, 203] width 57 height 20
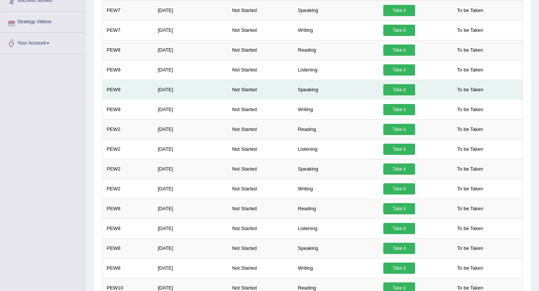
scroll to position [566, 0]
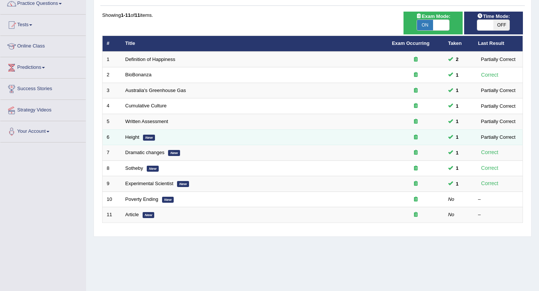
scroll to position [84, 0]
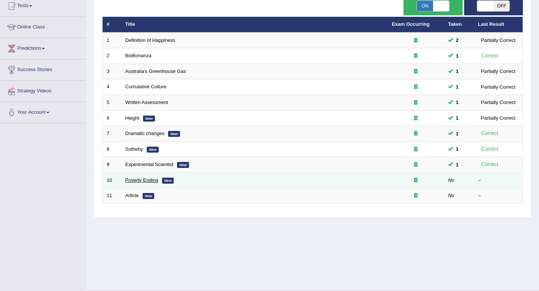
click at [148, 183] on link "Poverty Ending" at bounding box center [141, 181] width 33 height 6
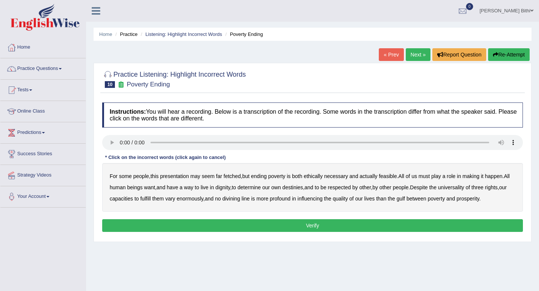
click at [183, 177] on b "presentation" at bounding box center [174, 176] width 29 height 6
click at [323, 173] on b "ethically" at bounding box center [313, 176] width 19 height 6
click at [240, 201] on b "divining" at bounding box center [232, 199] width 18 height 6
click at [317, 228] on button "Verify" at bounding box center [312, 226] width 421 height 13
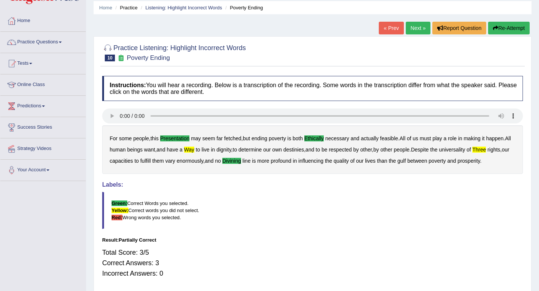
scroll to position [28, 0]
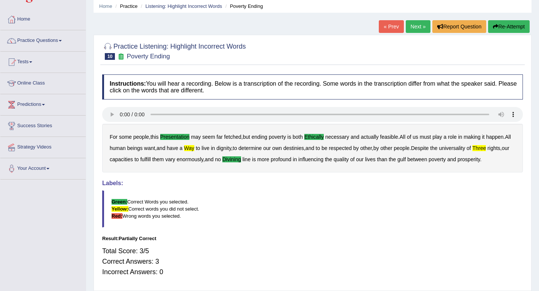
click at [414, 27] on link "Next »" at bounding box center [418, 26] width 25 height 13
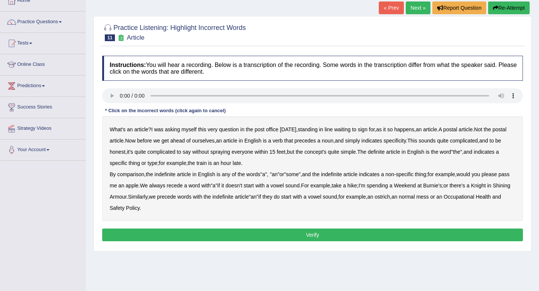
scroll to position [63, 0]
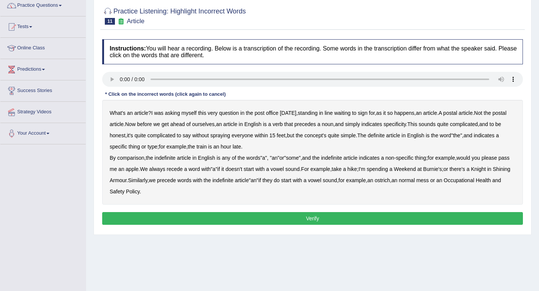
click at [283, 125] on b "verb" at bounding box center [278, 124] width 10 height 6
click at [254, 138] on b "everyone" at bounding box center [243, 136] width 22 height 6
click at [134, 157] on b "comparison" at bounding box center [130, 158] width 27 height 6
click at [183, 171] on b "recede" at bounding box center [175, 169] width 16 height 6
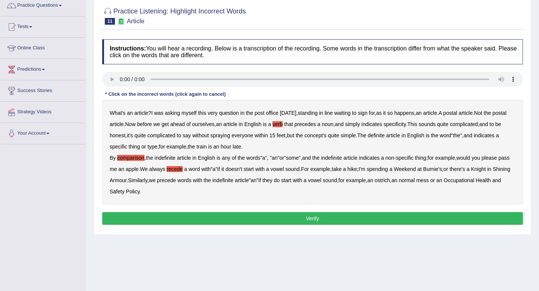
click at [176, 182] on b "precede" at bounding box center [166, 181] width 19 height 6
click at [313, 217] on button "Verify" at bounding box center [312, 218] width 421 height 13
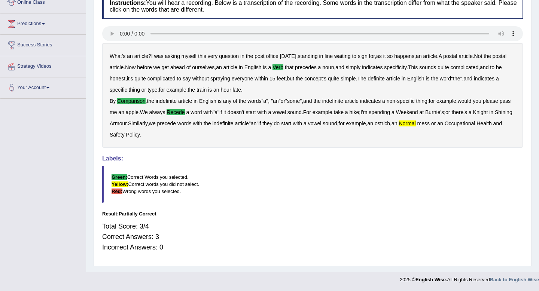
scroll to position [0, 0]
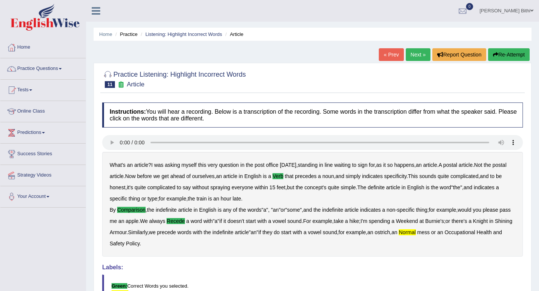
click at [415, 51] on link "Next »" at bounding box center [418, 54] width 25 height 13
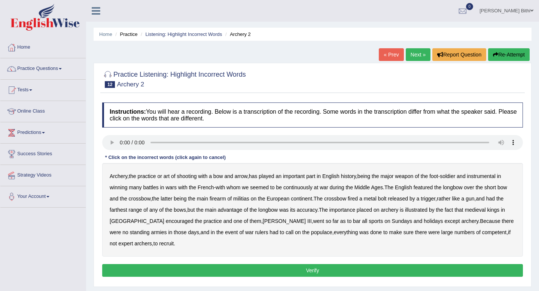
click at [394, 178] on b "major" at bounding box center [387, 176] width 13 height 6
click at [300, 190] on b "continuously" at bounding box center [298, 188] width 29 height 6
click at [433, 189] on b "featured" at bounding box center [423, 188] width 19 height 6
click at [127, 208] on b "farthest" at bounding box center [119, 210] width 18 height 6
click at [353, 223] on b "bar" at bounding box center [356, 221] width 7 height 6
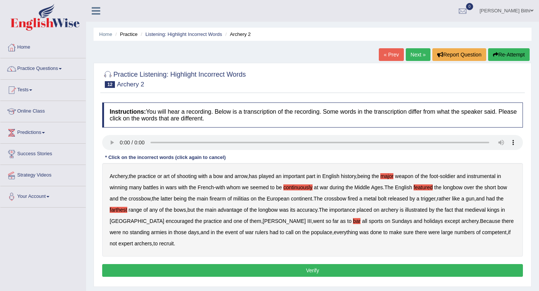
click at [311, 231] on b "populace" at bounding box center [321, 233] width 21 height 6
click at [311, 270] on button "Verify" at bounding box center [312, 270] width 421 height 13
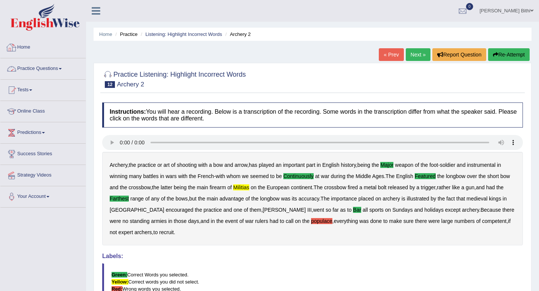
click at [57, 69] on link "Practice Questions" at bounding box center [42, 67] width 85 height 19
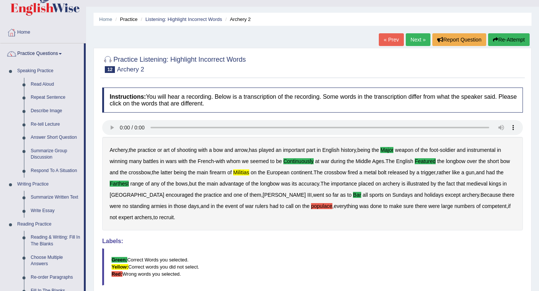
scroll to position [6, 0]
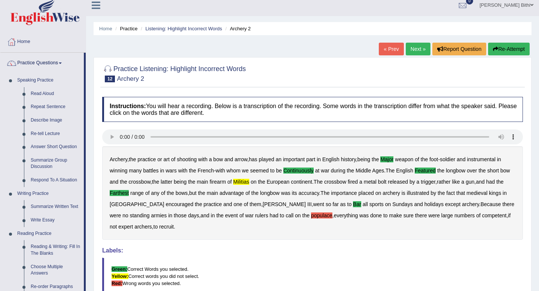
click at [359, 76] on div at bounding box center [312, 73] width 421 height 23
click at [67, 64] on link "Practice Questions" at bounding box center [42, 62] width 84 height 19
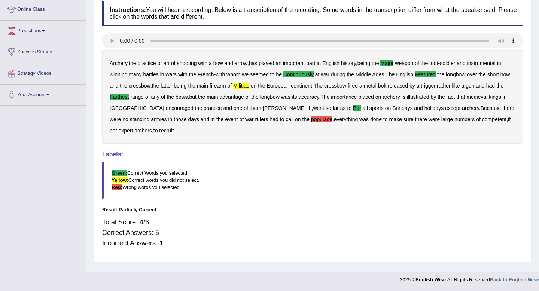
scroll to position [0, 0]
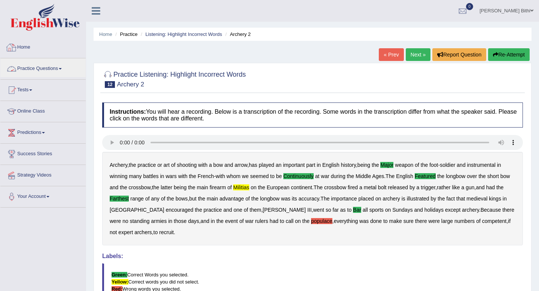
click at [19, 43] on link "Home" at bounding box center [42, 46] width 85 height 19
